Goal: Transaction & Acquisition: Obtain resource

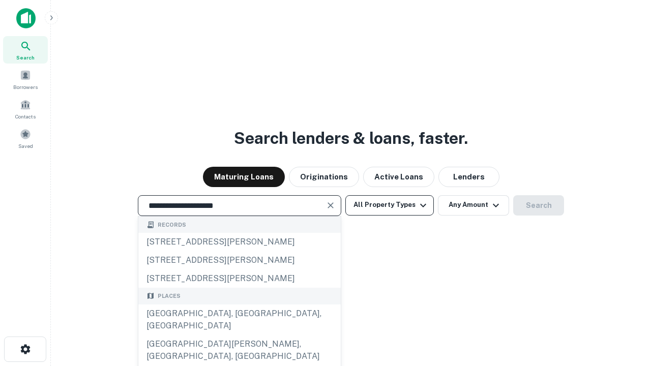
click at [239, 335] on div "[GEOGRAPHIC_DATA], [GEOGRAPHIC_DATA], [GEOGRAPHIC_DATA]" at bounding box center [239, 320] width 202 height 31
click at [390, 205] on button "All Property Types" at bounding box center [389, 205] width 88 height 20
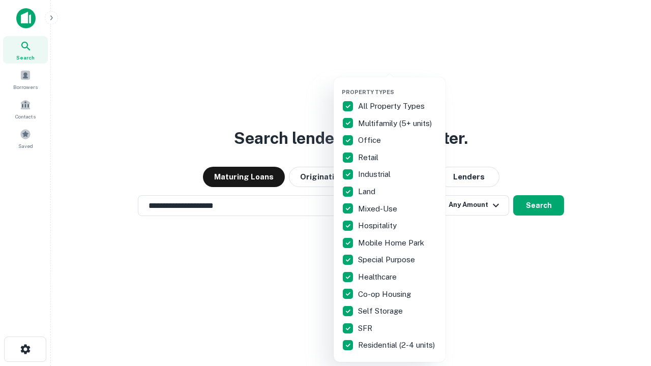
type input "**********"
click at [398, 85] on button "button" at bounding box center [398, 85] width 112 height 1
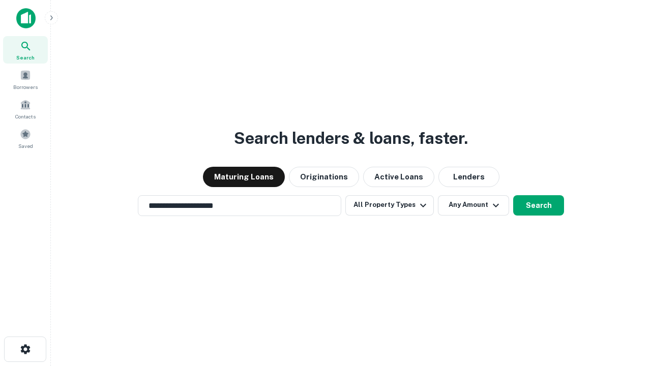
scroll to position [16, 0]
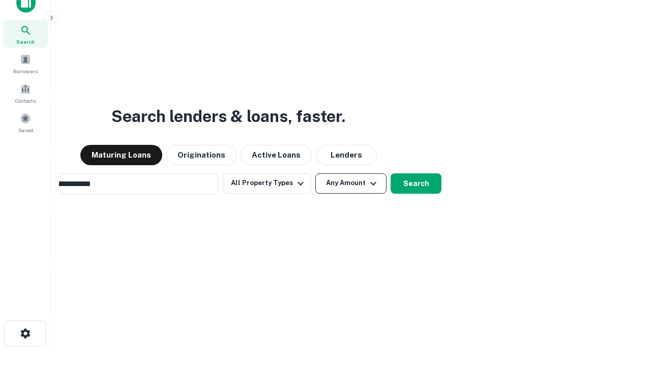
click at [315, 173] on button "Any Amount" at bounding box center [350, 183] width 71 height 20
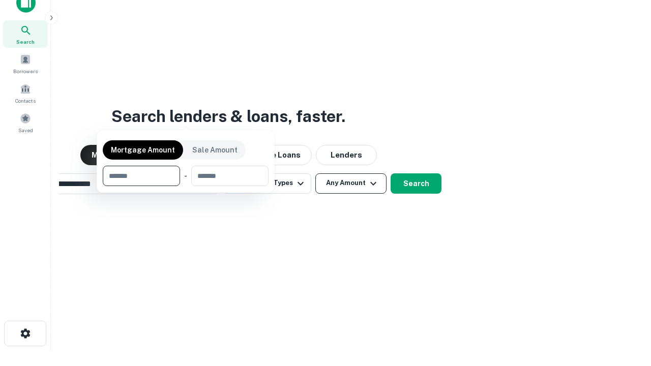
scroll to position [16, 0]
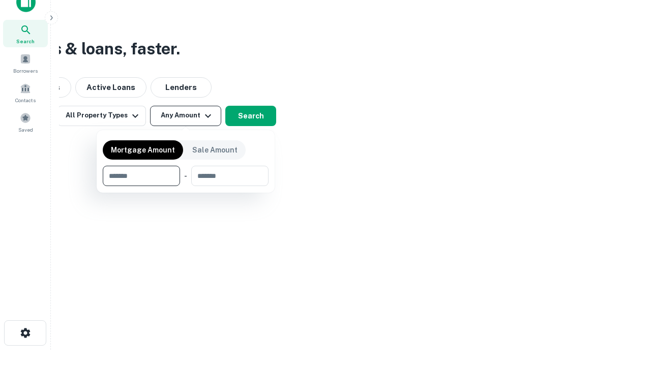
type input "*******"
click at [186, 186] on button "button" at bounding box center [186, 186] width 166 height 1
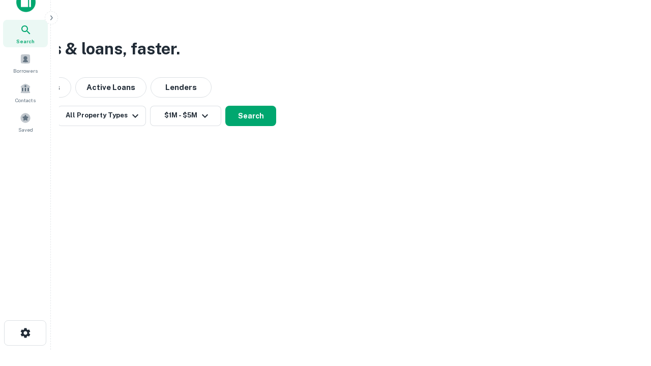
scroll to position [6, 188]
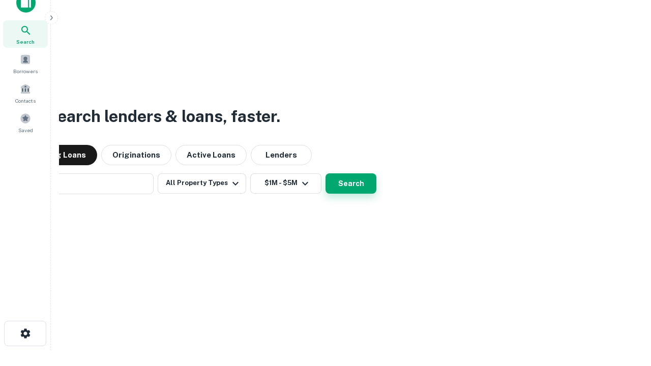
click at [326, 173] on button "Search" at bounding box center [351, 183] width 51 height 20
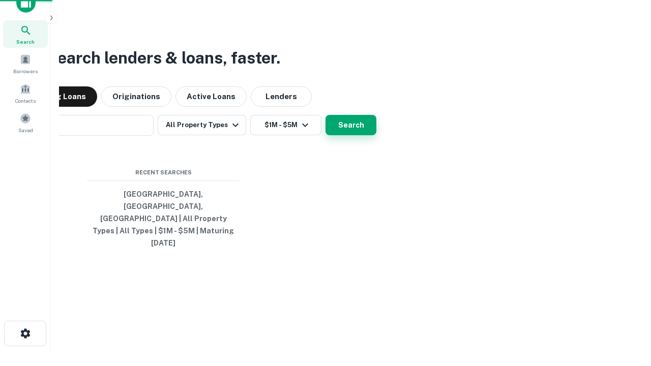
scroll to position [27, 288]
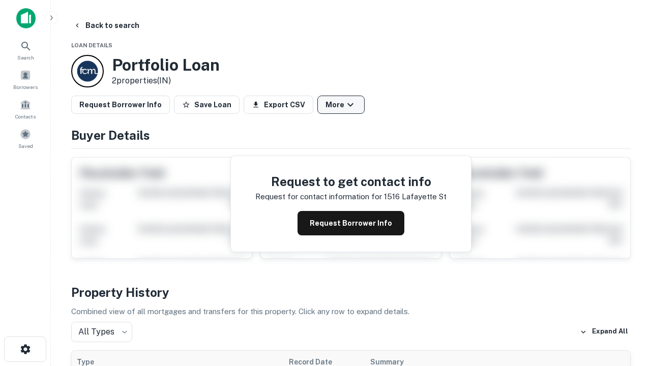
click at [341, 105] on button "More" at bounding box center [340, 105] width 47 height 18
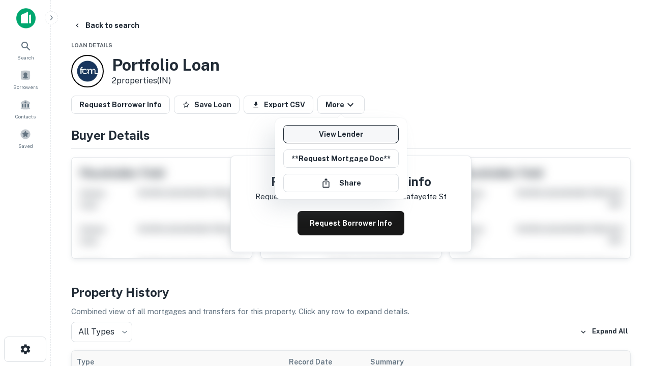
click at [341, 134] on link "View Lender" at bounding box center [340, 134] width 115 height 18
